Goal: Task Accomplishment & Management: Manage account settings

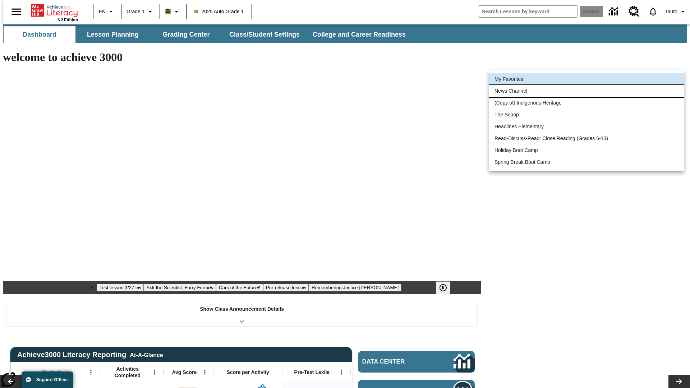
click at [587, 91] on li "News Channel" at bounding box center [587, 91] width 196 height 12
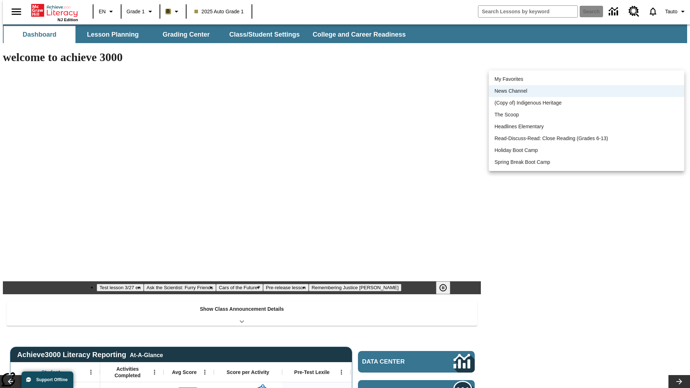
scroll to position [9, 0]
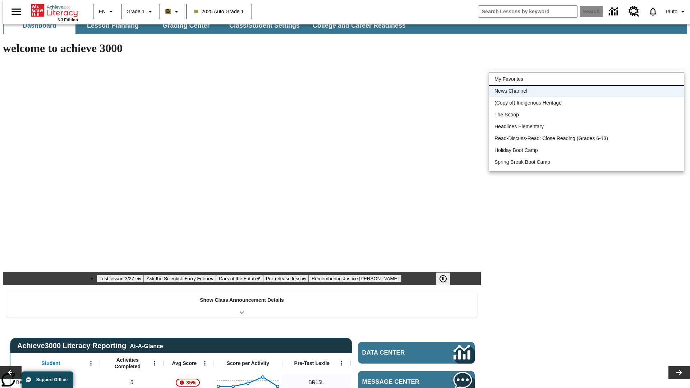
click at [587, 79] on li "My Favorites" at bounding box center [587, 79] width 196 height 12
type input "-1"
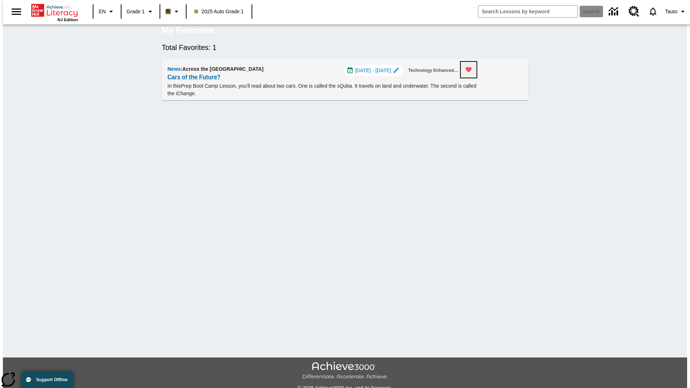
click at [472, 73] on icon "Remove from Favorites" at bounding box center [469, 69] width 6 height 5
